Goal: Transaction & Acquisition: Purchase product/service

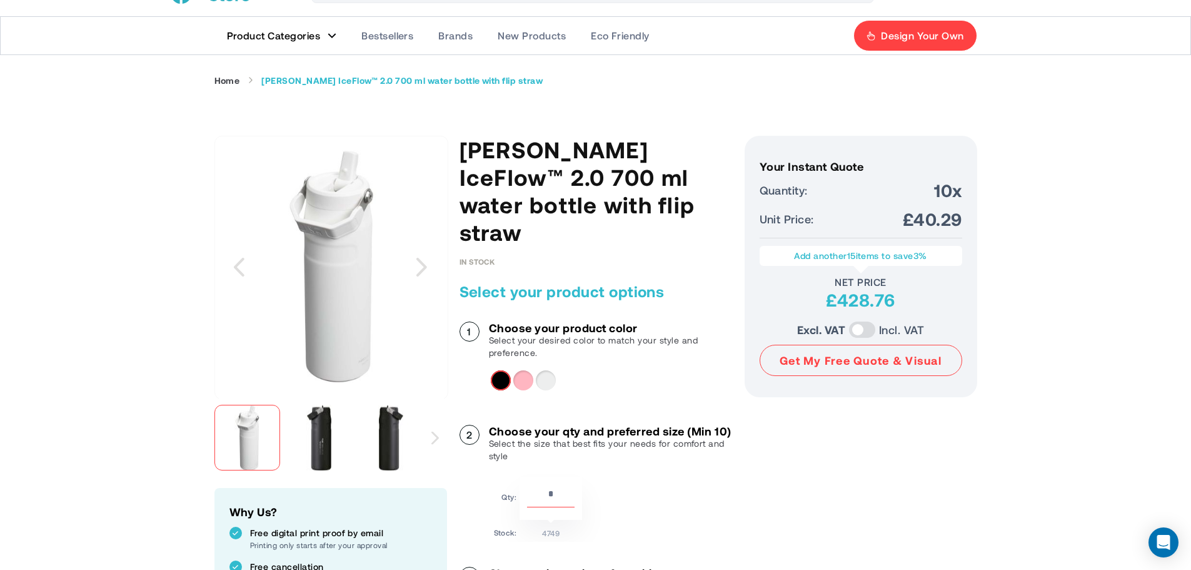
scroll to position [63, 0]
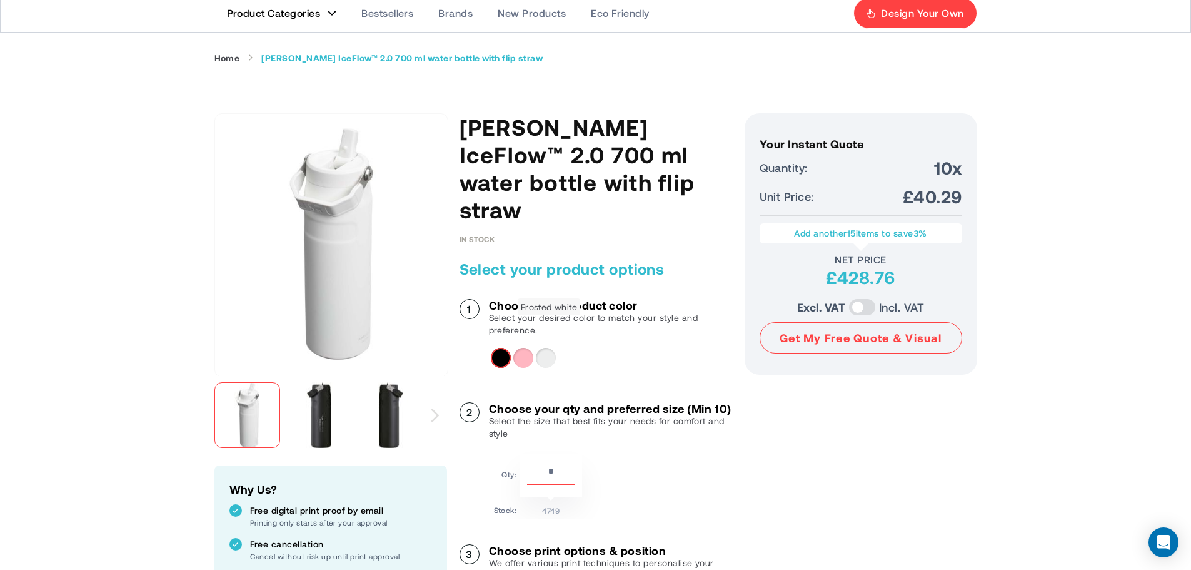
click at [540, 348] on div "Frosted white" at bounding box center [546, 358] width 20 height 20
click at [530, 348] on div "Light pink" at bounding box center [523, 358] width 20 height 20
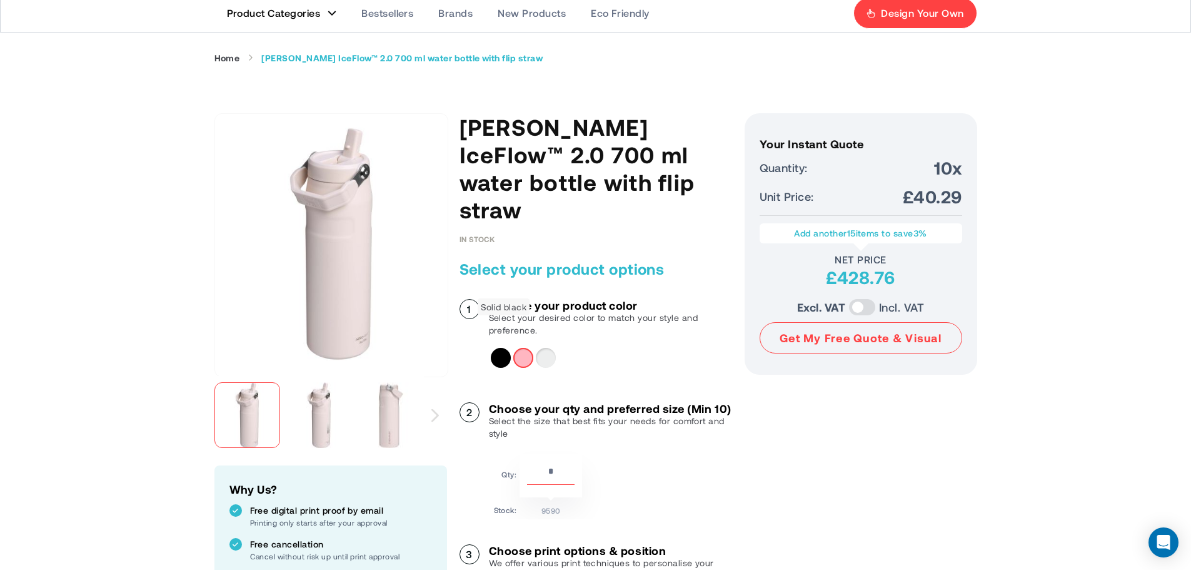
click at [498, 348] on div "Solid black" at bounding box center [501, 358] width 20 height 20
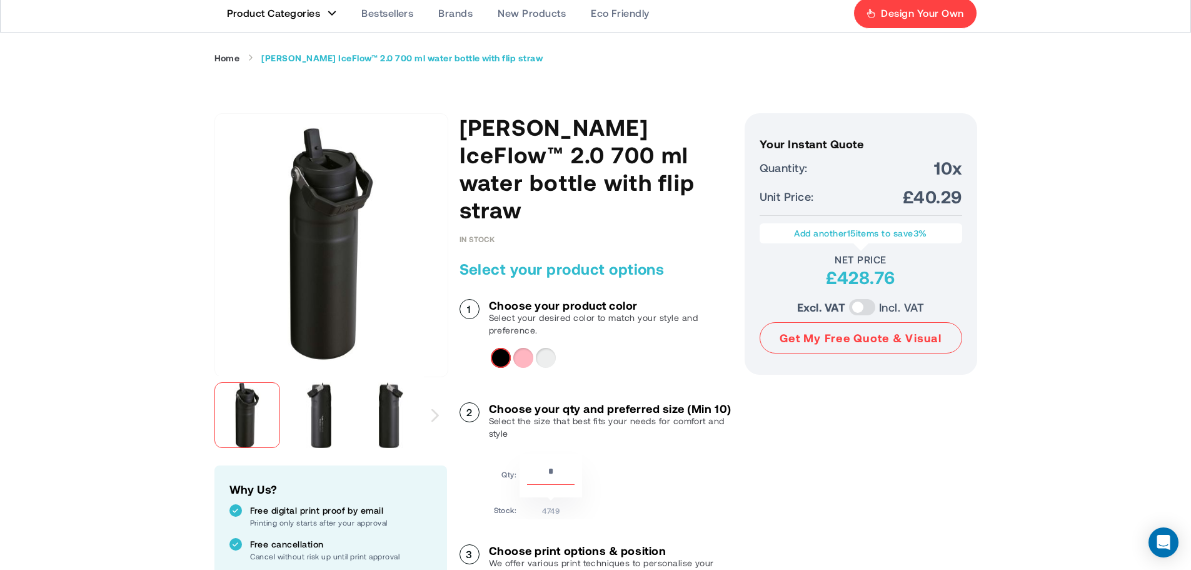
click at [515, 348] on div "Light pink" at bounding box center [523, 358] width 20 height 20
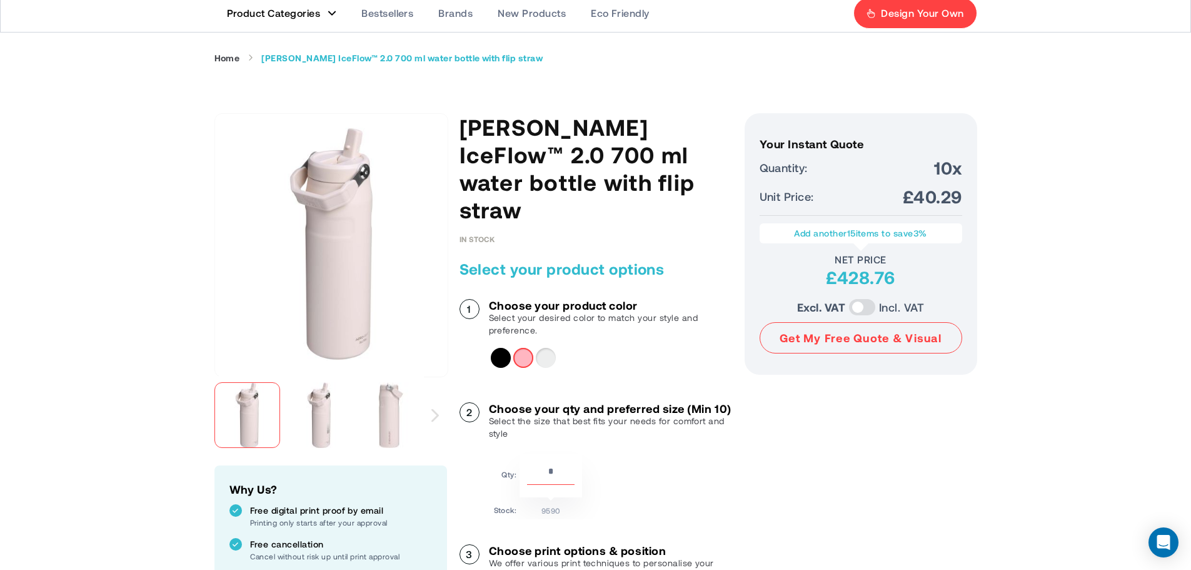
click at [534, 348] on div at bounding box center [608, 358] width 235 height 20
click at [502, 348] on div "Solid black" at bounding box center [501, 358] width 20 height 20
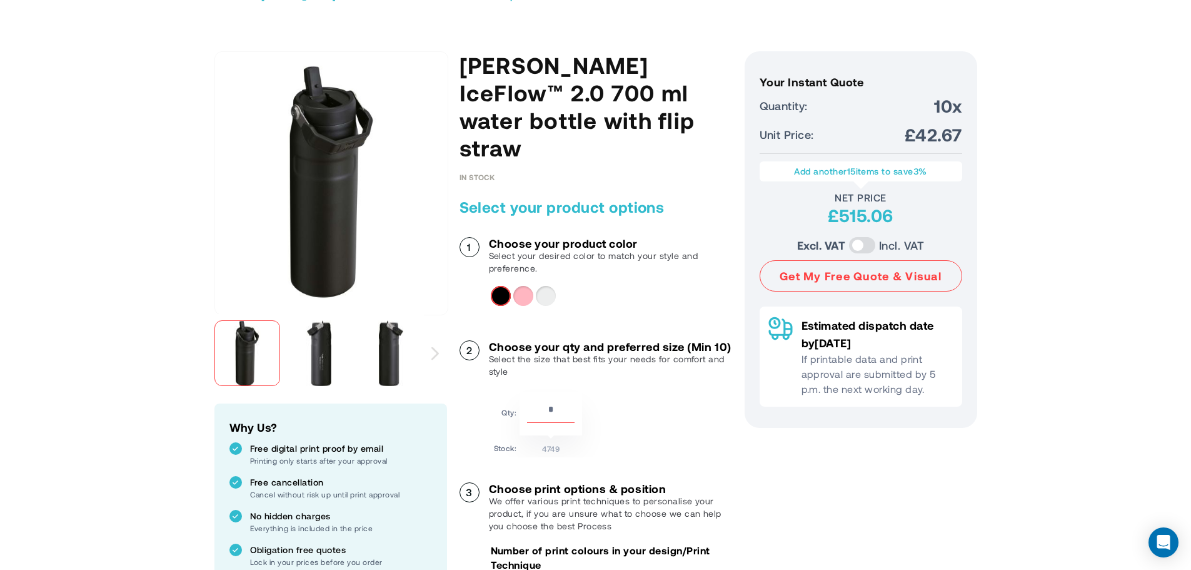
scroll to position [125, 0]
click at [523, 285] on div "Light pink" at bounding box center [523, 295] width 20 height 20
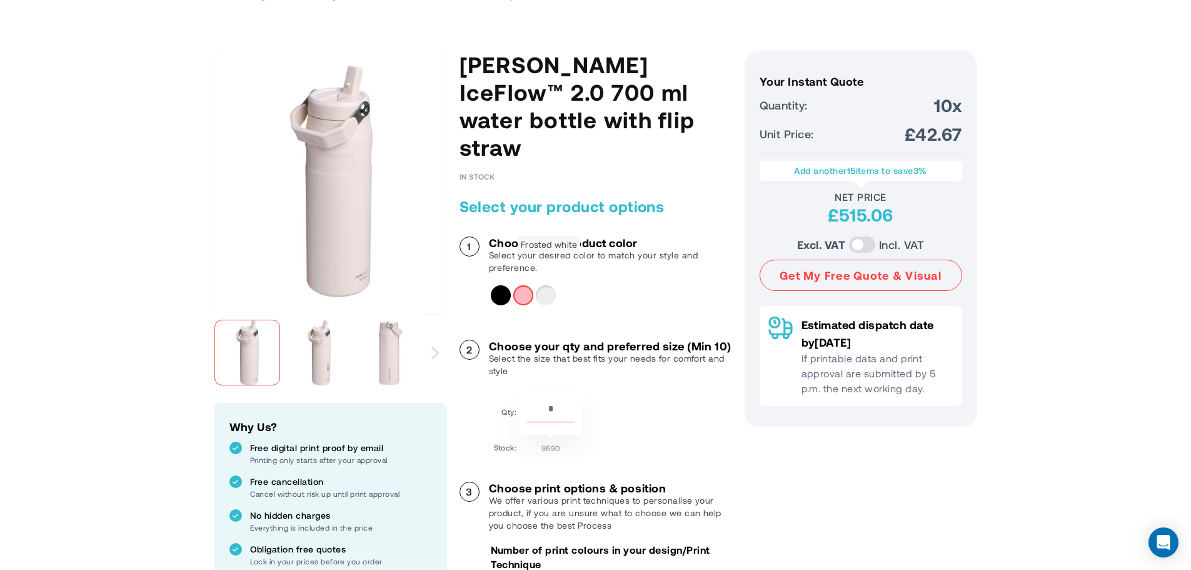
click at [553, 285] on div "Frosted white" at bounding box center [546, 295] width 20 height 20
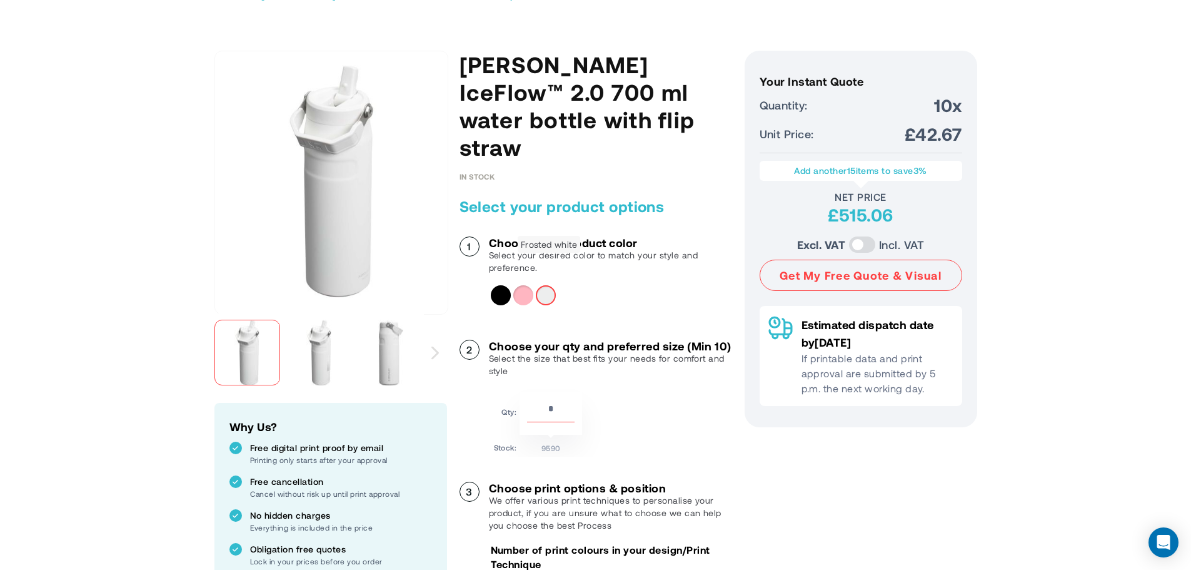
click at [546, 285] on div "Frosted white" at bounding box center [546, 295] width 20 height 20
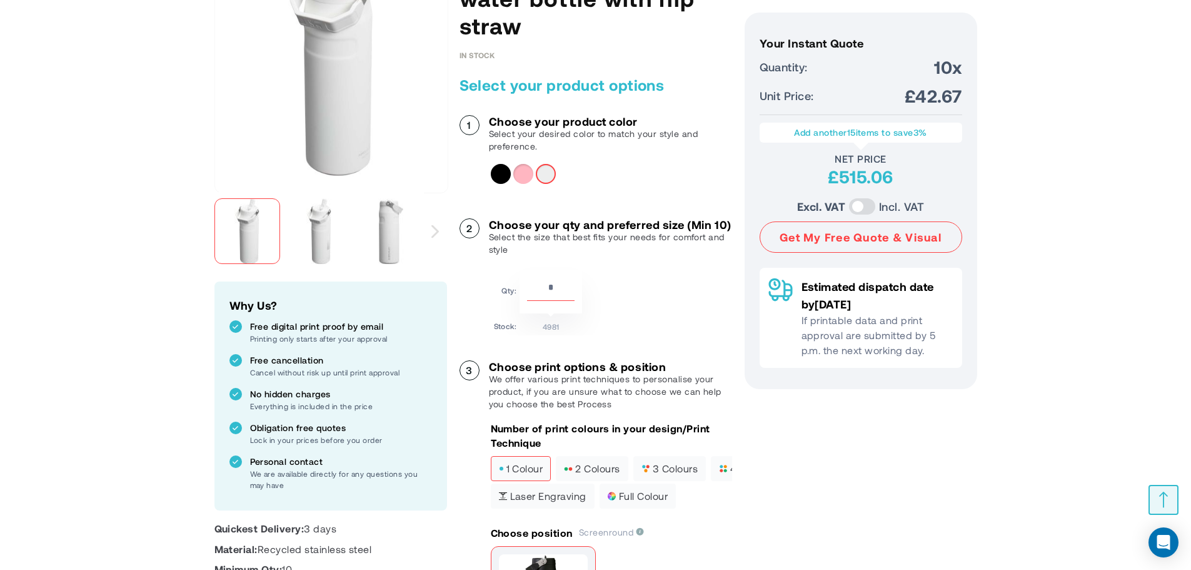
scroll to position [438, 0]
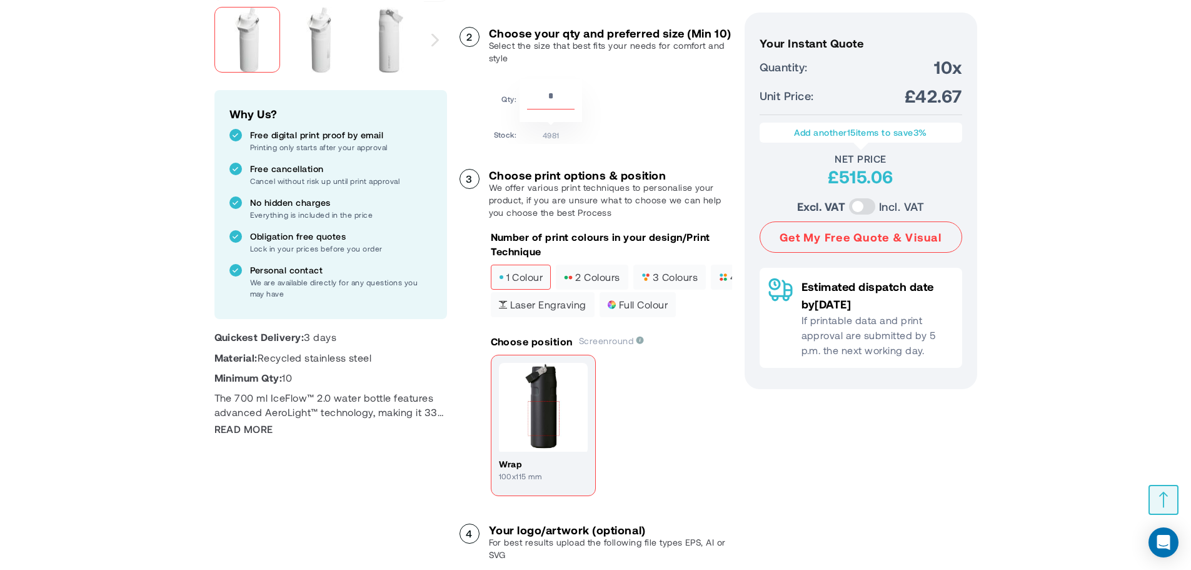
click at [555, 391] on img at bounding box center [543, 407] width 89 height 89
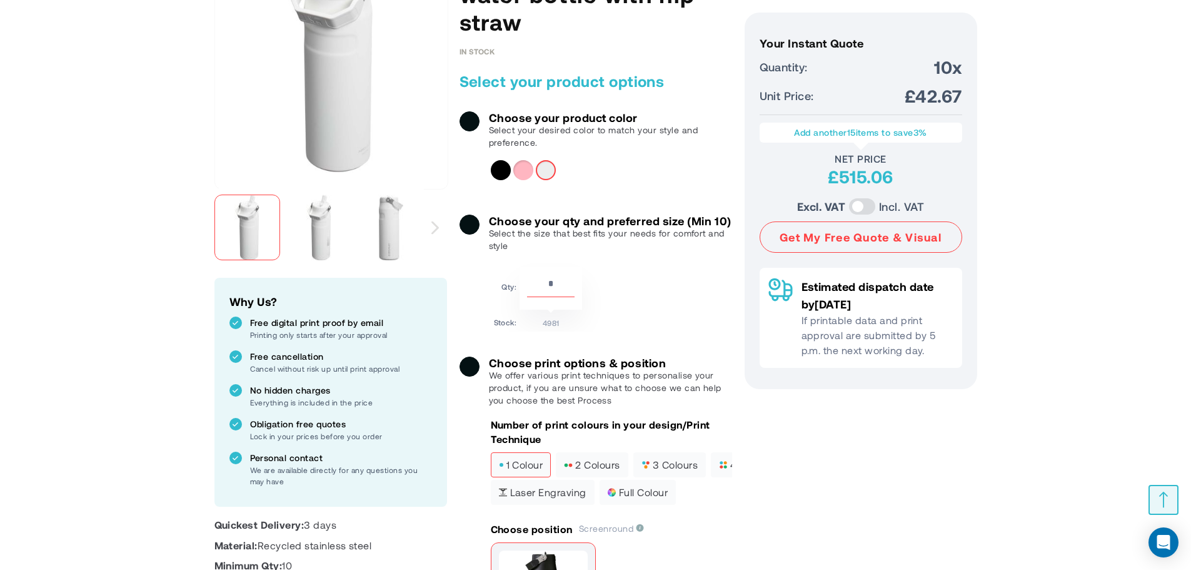
scroll to position [0, 0]
